Goal: Task Accomplishment & Management: Use online tool/utility

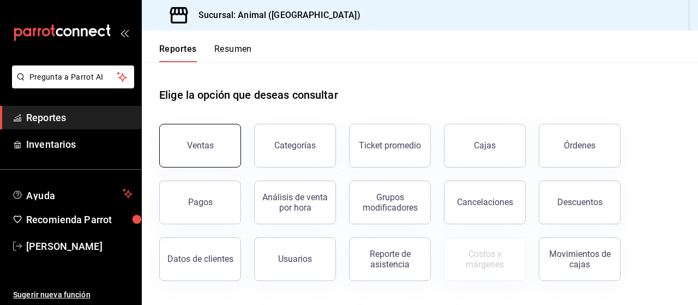
click at [207, 156] on button "Ventas" at bounding box center [200, 146] width 82 height 44
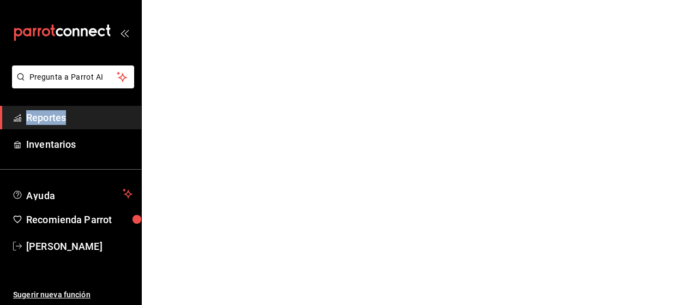
click at [207, 0] on html "Pregunta a Parrot AI Reportes Inventarios Ayuda Recomienda Parrot [PERSON_NAME]…" at bounding box center [349, 0] width 698 height 0
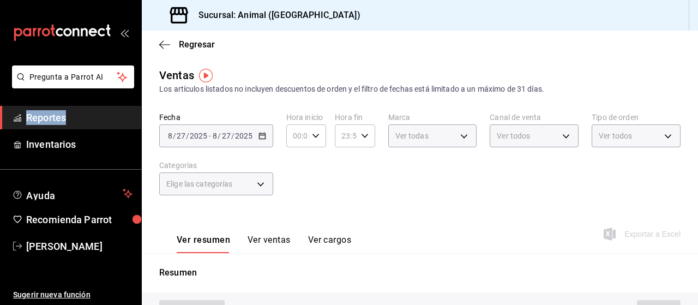
type input "PARROT,UBER_EATS,RAPPI,DIDI_FOOD,ONLINE"
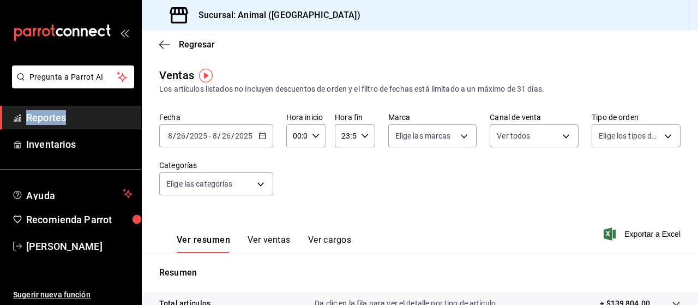
click at [262, 139] on icon "button" at bounding box center [262, 136] width 8 height 8
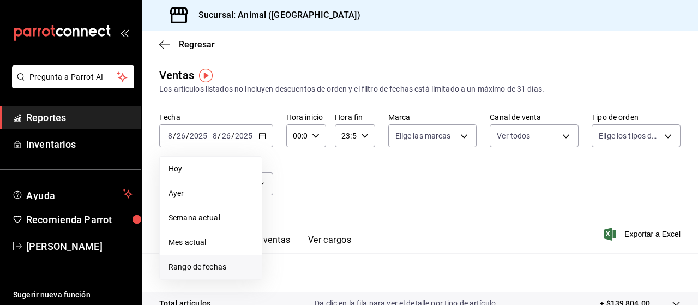
click at [202, 270] on span "Rango de fechas" at bounding box center [210, 266] width 84 height 11
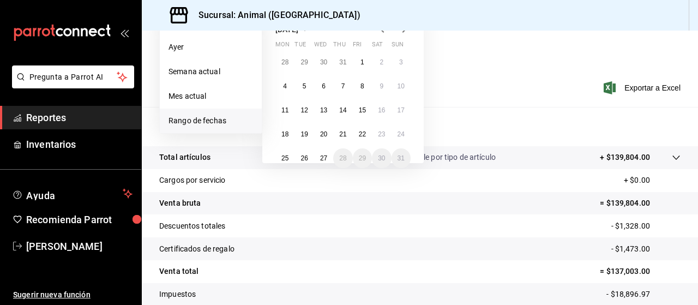
scroll to position [147, 0]
drag, startPoint x: 285, startPoint y: 161, endPoint x: 326, endPoint y: 157, distance: 41.6
click at [326, 157] on div "28 29 30 31 1 2 3 4 5 6 7 8 9 10 11 12 13 14 15 16 17 18 19 20 21 22 23 24 25 2…" at bounding box center [342, 110] width 135 height 116
click at [326, 157] on abbr "27" at bounding box center [323, 158] width 7 height 8
click at [281, 158] on button "25" at bounding box center [284, 158] width 19 height 20
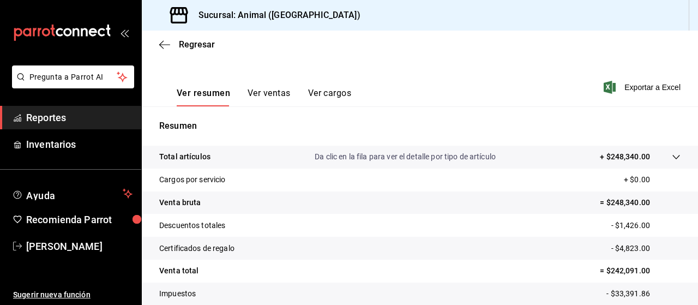
click at [279, 94] on button "Ver ventas" at bounding box center [268, 97] width 43 height 19
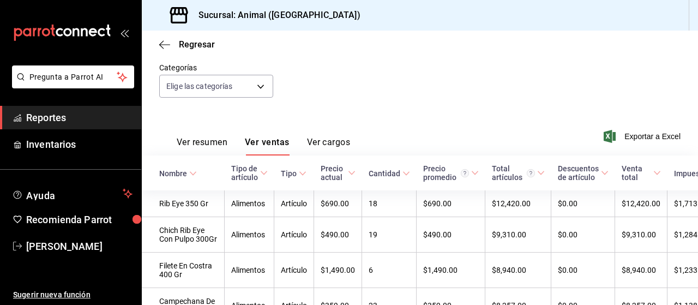
scroll to position [147, 0]
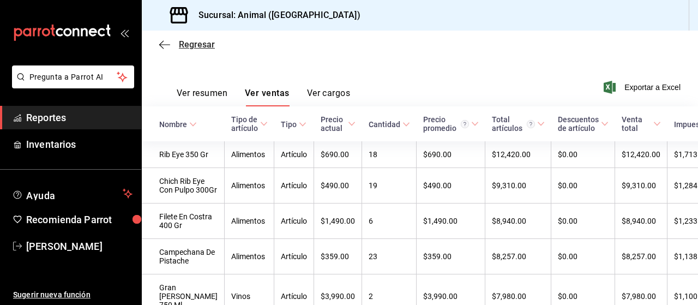
click at [168, 47] on icon "button" at bounding box center [164, 45] width 11 height 10
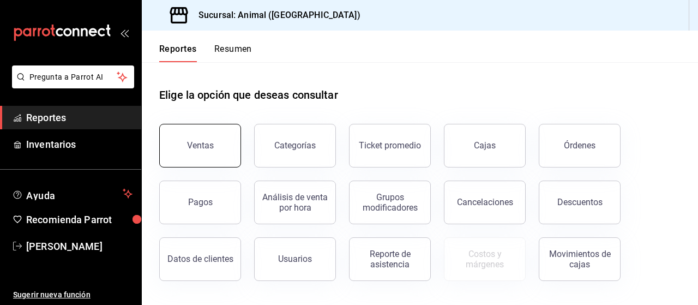
click at [214, 154] on button "Ventas" at bounding box center [200, 146] width 82 height 44
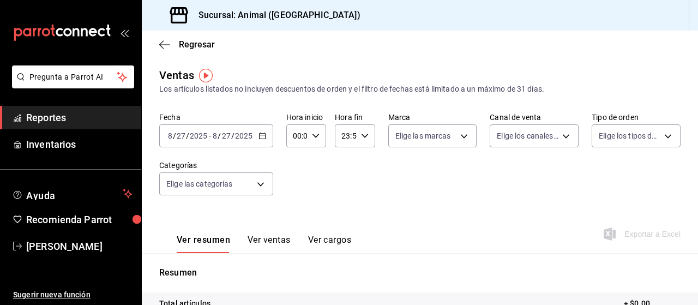
click at [259, 136] on icon "button" at bounding box center [262, 136] width 8 height 8
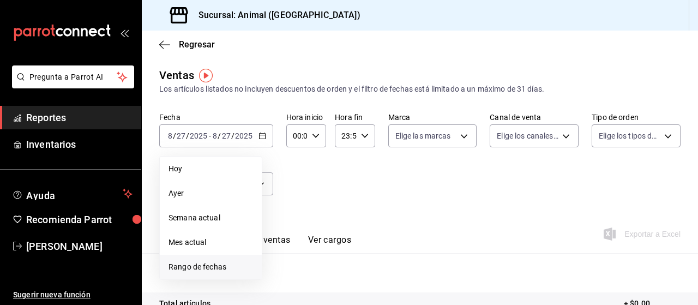
click at [189, 263] on span "Rango de fechas" at bounding box center [210, 266] width 84 height 11
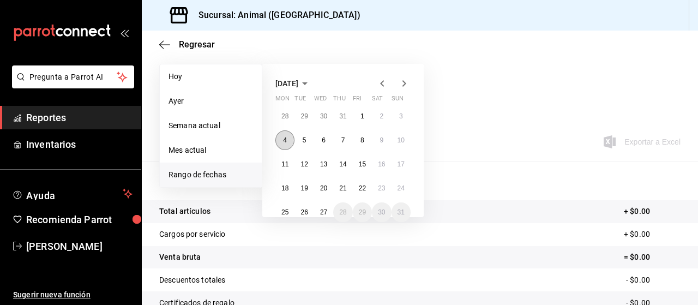
scroll to position [93, 0]
drag, startPoint x: 283, startPoint y: 214, endPoint x: 322, endPoint y: 213, distance: 38.2
click at [322, 213] on div "28 29 30 31 1 2 3 4 5 6 7 8 9 10 11 12 13 14 15 16 17 18 19 20 21 22 23 24 25 2…" at bounding box center [342, 164] width 135 height 116
drag, startPoint x: 322, startPoint y: 213, endPoint x: 289, endPoint y: 213, distance: 32.2
click at [289, 213] on div "28 29 30 31 1 2 3 4 5 6 7 8 9 10 11 12 13 14 15 16 17 18 19 20 21 22 23 24 25 2…" at bounding box center [342, 164] width 135 height 116
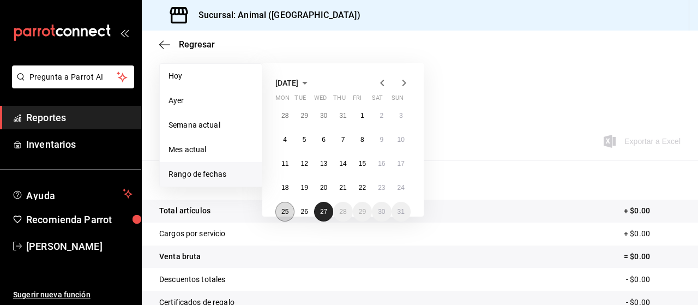
drag, startPoint x: 325, startPoint y: 212, endPoint x: 280, endPoint y: 213, distance: 44.7
click at [280, 213] on div "28 29 30 31 1 2 3 4 5 6 7 8 9 10 11 12 13 14 15 16 17 18 19 20 21 22 23 24 25 2…" at bounding box center [342, 164] width 135 height 116
click at [280, 213] on button "25" at bounding box center [284, 212] width 19 height 20
drag, startPoint x: 280, startPoint y: 213, endPoint x: 326, endPoint y: 210, distance: 45.9
click at [326, 210] on div "28 29 30 31 1 2 3 4 5 6 7 8 9 10 11 12 13 14 15 16 17 18 19 20 21 22 23 24 25 2…" at bounding box center [342, 164] width 135 height 116
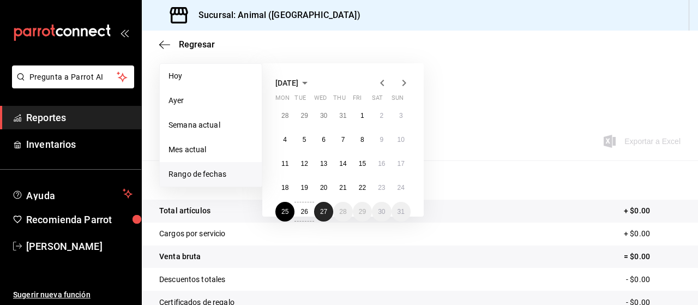
click at [326, 210] on abbr "27" at bounding box center [323, 212] width 7 height 8
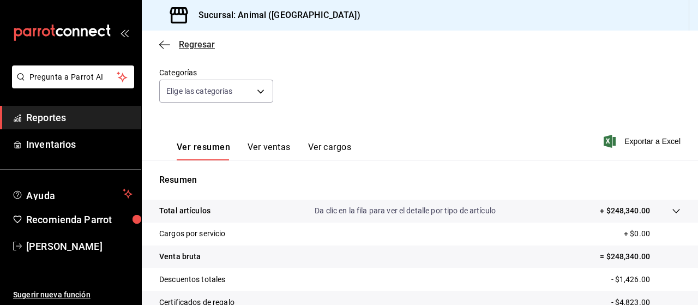
click at [164, 47] on icon "button" at bounding box center [164, 45] width 11 height 10
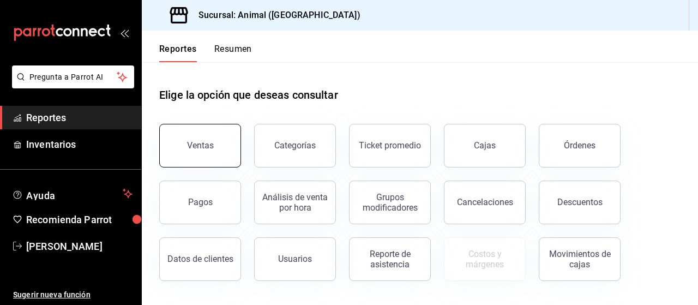
click at [204, 153] on button "Ventas" at bounding box center [200, 146] width 82 height 44
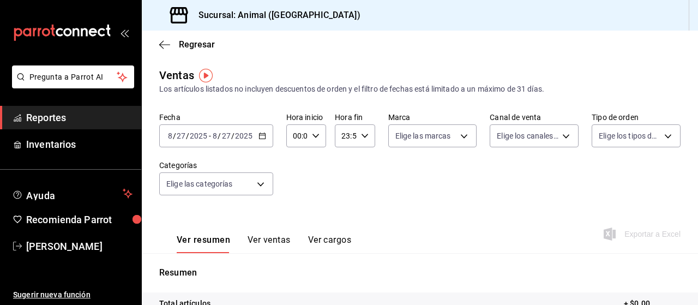
click at [263, 140] on div "[DATE] [DATE] - [DATE] [DATE]" at bounding box center [216, 135] width 114 height 23
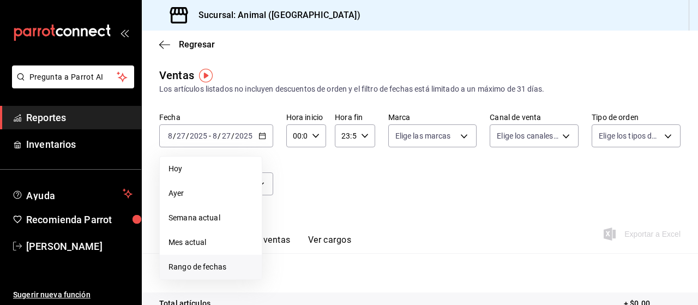
click at [203, 270] on span "Rango de fechas" at bounding box center [210, 266] width 84 height 11
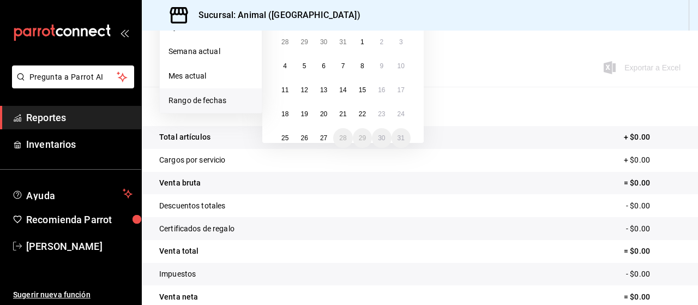
scroll to position [168, 0]
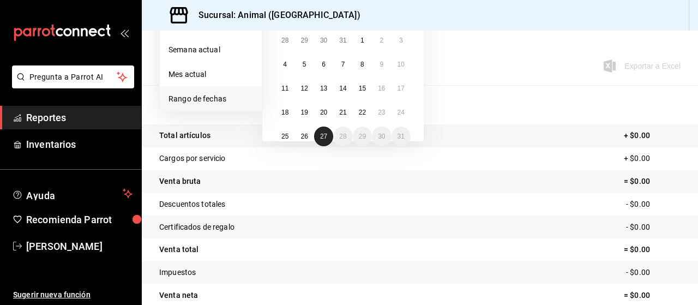
click at [323, 133] on abbr "27" at bounding box center [323, 136] width 7 height 8
click at [286, 136] on abbr "25" at bounding box center [284, 136] width 7 height 8
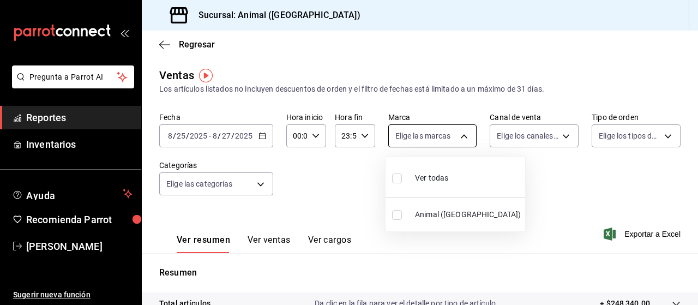
click at [463, 138] on body "Pregunta a Parrot AI Reportes Inventarios Ayuda Recomienda Parrot [PERSON_NAME]…" at bounding box center [349, 152] width 698 height 305
click at [440, 175] on span "Ver todas" at bounding box center [431, 177] width 33 height 11
type input "96838179-8fbb-4073-aae3-1789726318c8"
checkbox input "true"
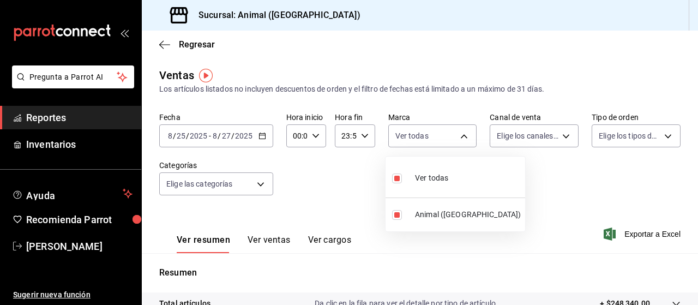
click at [560, 136] on div at bounding box center [349, 152] width 698 height 305
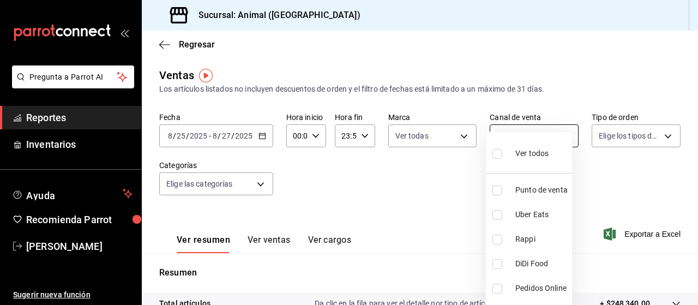
click at [560, 136] on body "Pregunta a Parrot AI Reportes Inventarios Ayuda Recomienda Parrot [PERSON_NAME]…" at bounding box center [349, 152] width 698 height 305
click at [545, 152] on span "Ver todos" at bounding box center [531, 153] width 33 height 11
type input "PARROT,UBER_EATS,RAPPI,DIDI_FOOD,ONLINE"
checkbox input "true"
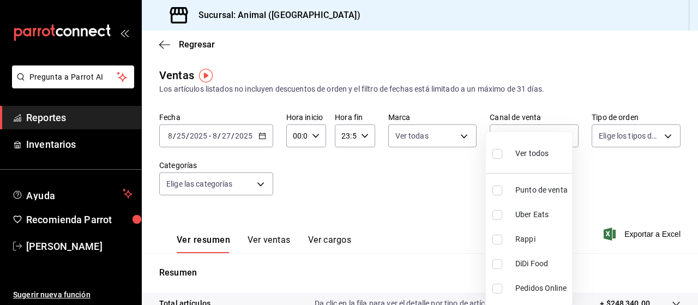
checkbox input "true"
click at [660, 134] on div at bounding box center [349, 152] width 698 height 305
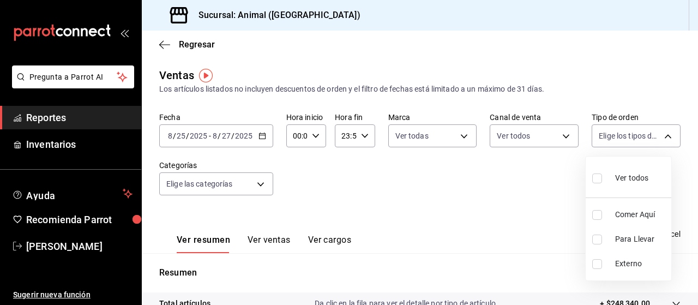
click at [660, 134] on body "Pregunta a Parrot AI Reportes Inventarios Ayuda Recomienda Parrot [PERSON_NAME]…" at bounding box center [349, 152] width 698 height 305
click at [635, 174] on span "Ver todos" at bounding box center [631, 177] width 33 height 11
type input "89cc3392-1a89-49ed-91c4-e66ea58282e1,025cf6ae-25b7-4698-bb98-3d77af74a196,EXTER…"
checkbox input "true"
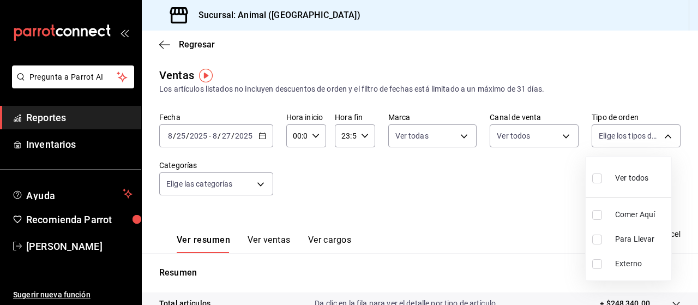
checkbox input "true"
click at [259, 181] on div at bounding box center [349, 152] width 698 height 305
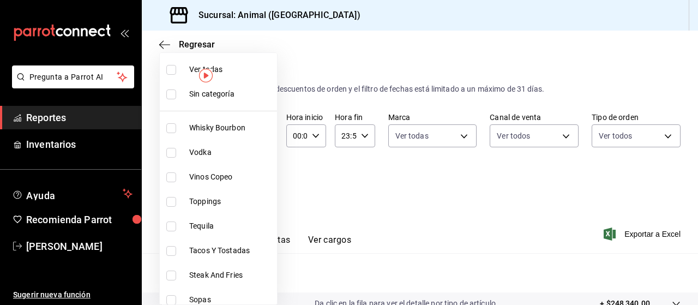
click at [259, 181] on body "Pregunta a Parrot AI Reportes Inventarios Ayuda Recomienda Parrot [PERSON_NAME]…" at bounding box center [349, 152] width 698 height 305
click at [226, 67] on span "Ver todas" at bounding box center [230, 69] width 83 height 11
type input "696422f3-042f-4992-a796-20cec1d2addd,ab2f2cdd-2d2d-455a-bd59-969ed93fbee5,5744a…"
checkbox input "true"
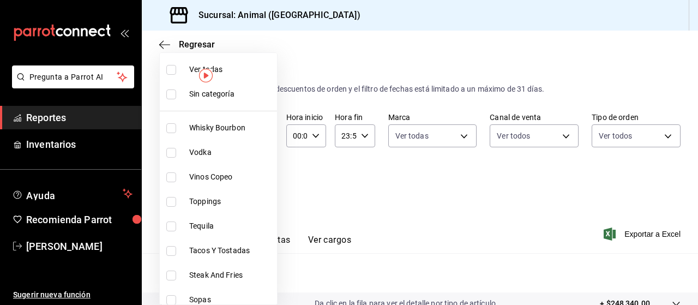
checkbox input "true"
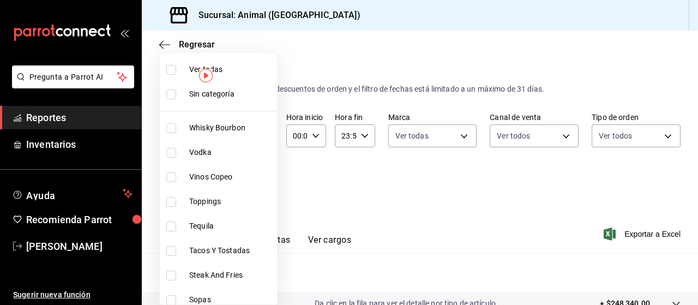
checkbox input "true"
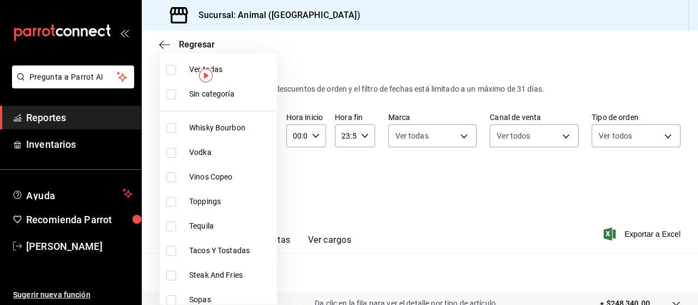
checkbox input "true"
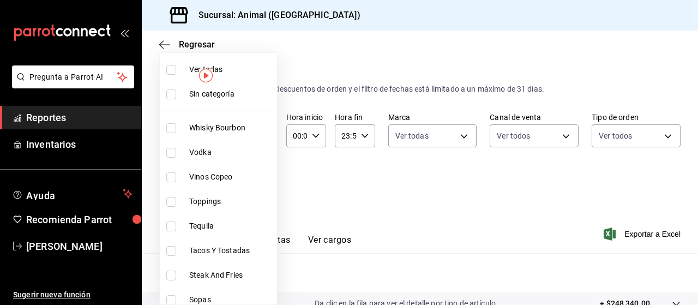
checkbox input "true"
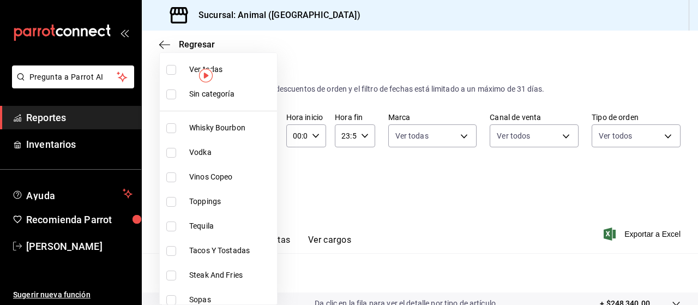
checkbox input "true"
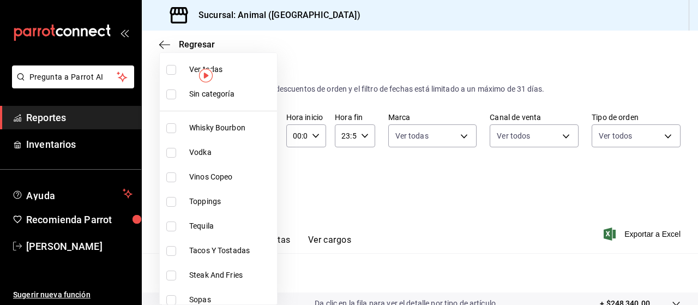
checkbox input "true"
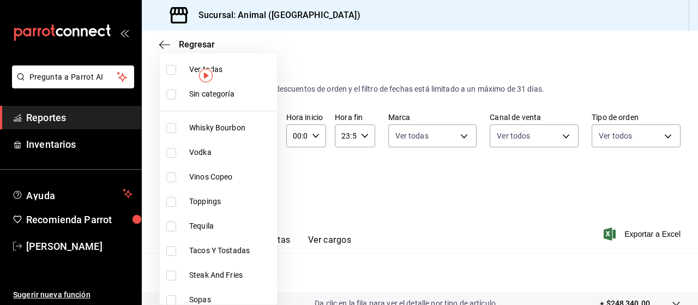
checkbox input "true"
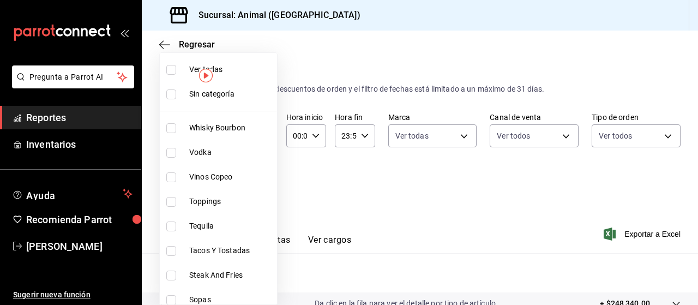
checkbox input "true"
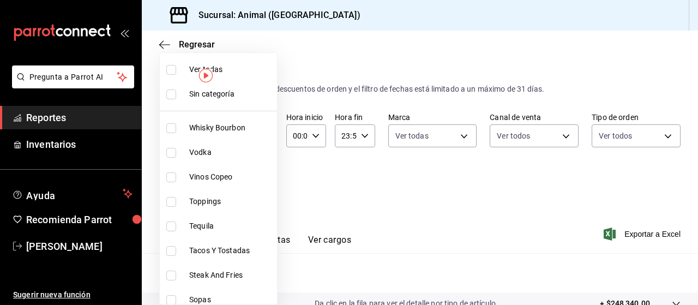
checkbox input "true"
click at [634, 237] on div at bounding box center [349, 152] width 698 height 305
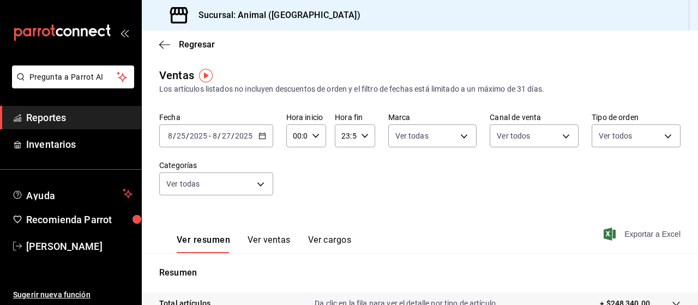
click at [626, 233] on span "Exportar a Excel" at bounding box center [643, 233] width 75 height 13
